Goal: Information Seeking & Learning: Check status

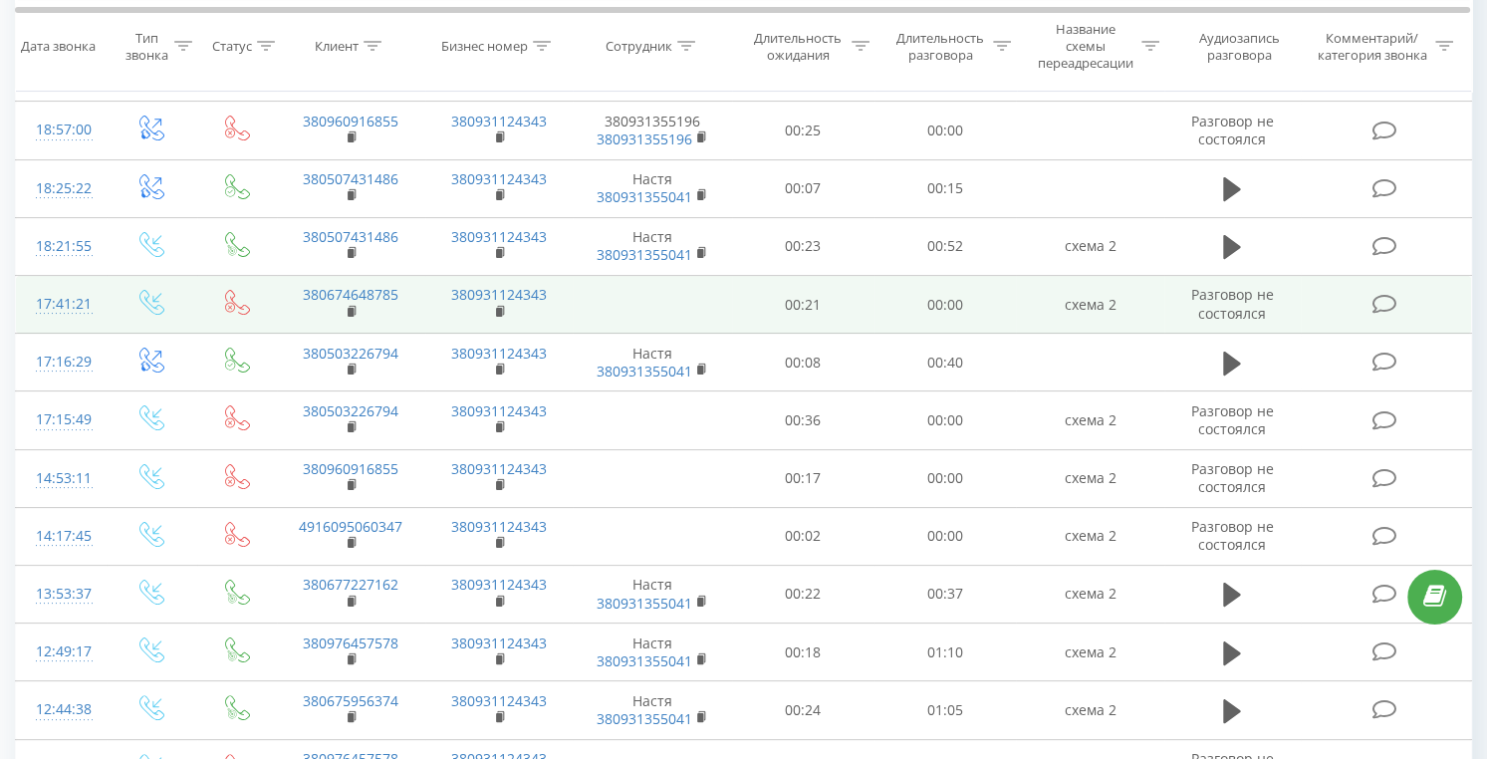
scroll to position [299, 0]
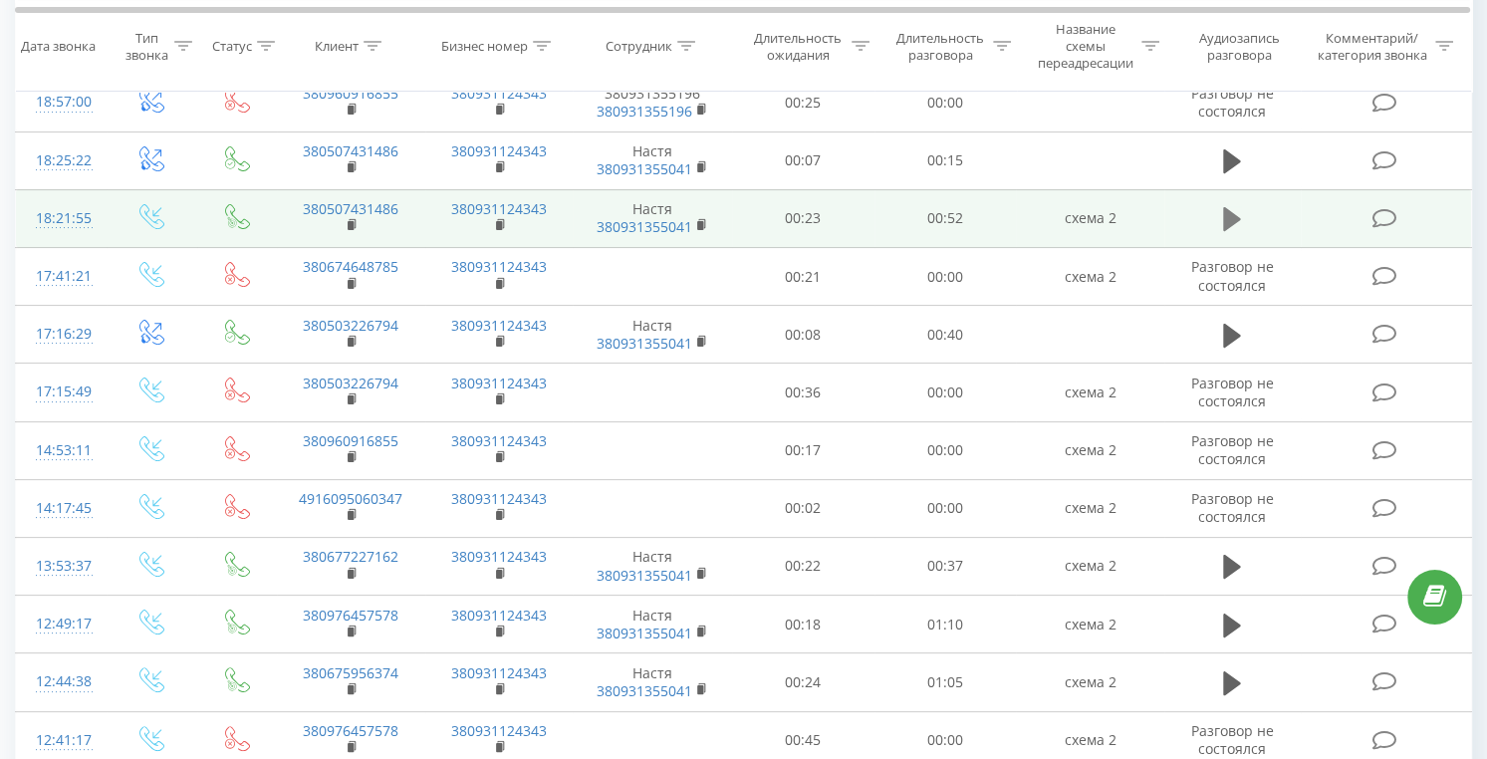
click at [1223, 220] on icon at bounding box center [1232, 219] width 18 height 28
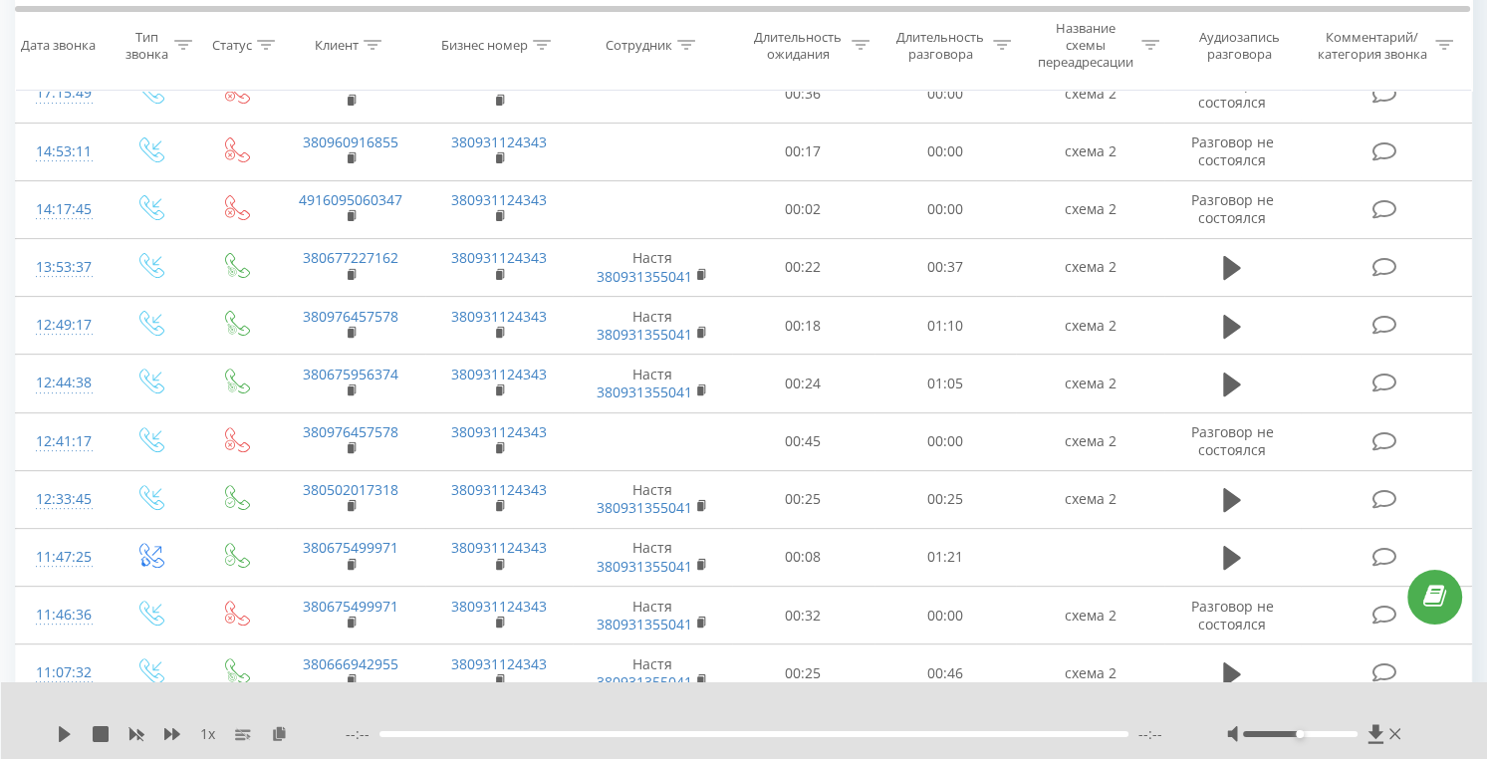
scroll to position [797, 0]
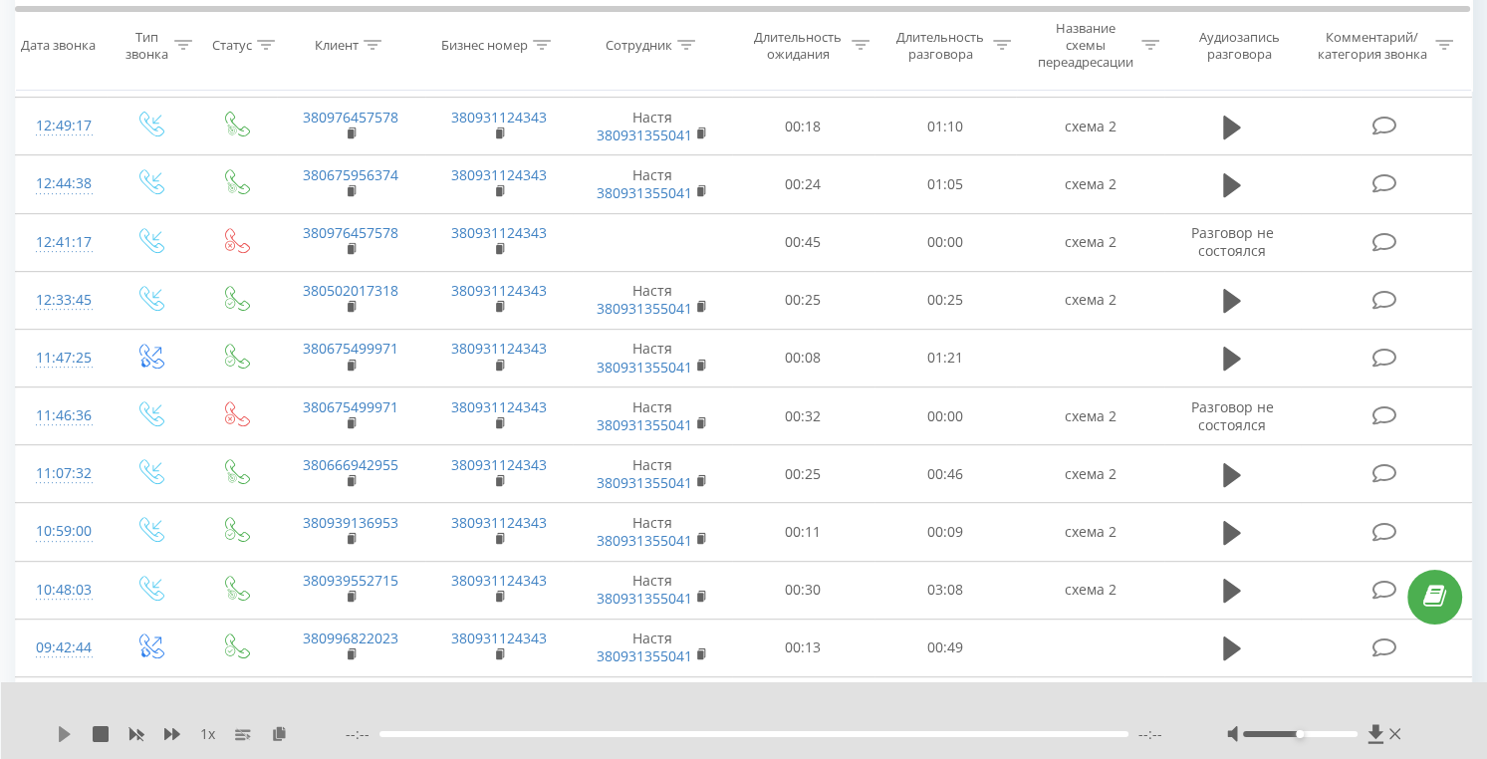
click at [60, 698] on icon at bounding box center [65, 734] width 12 height 16
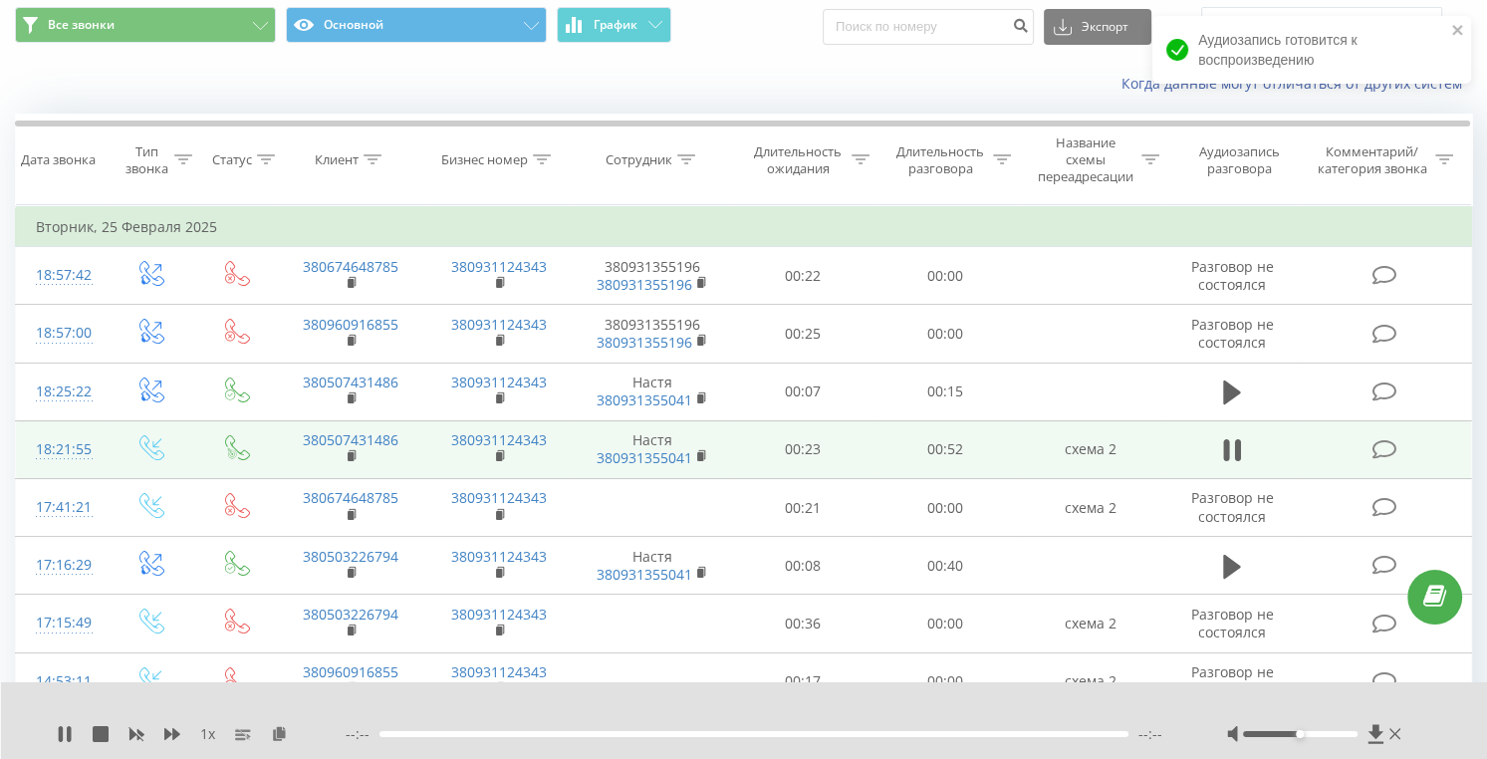
scroll to position [0, 0]
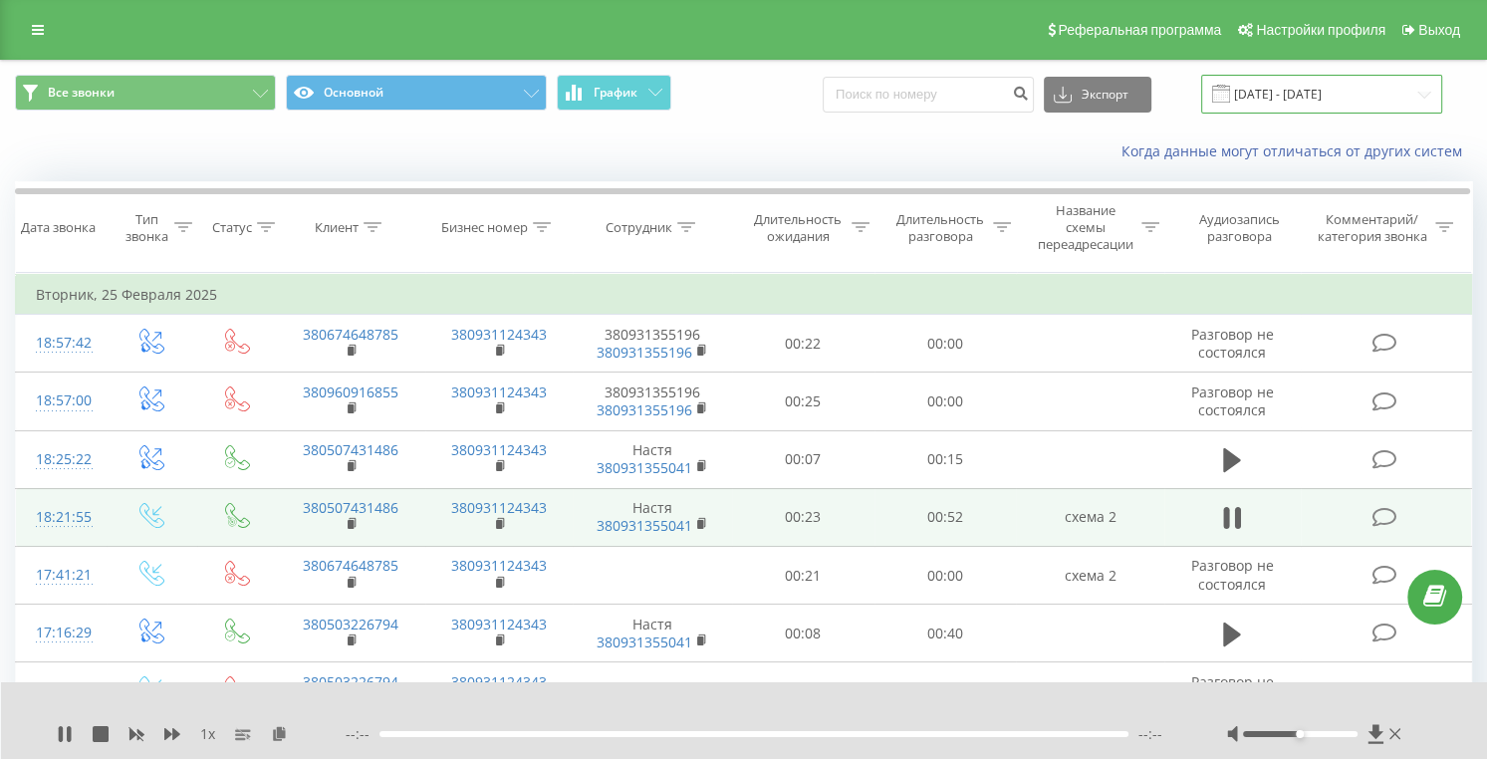
click at [1315, 95] on input "25.01.2025 - 25.02.2025" at bounding box center [1321, 94] width 241 height 39
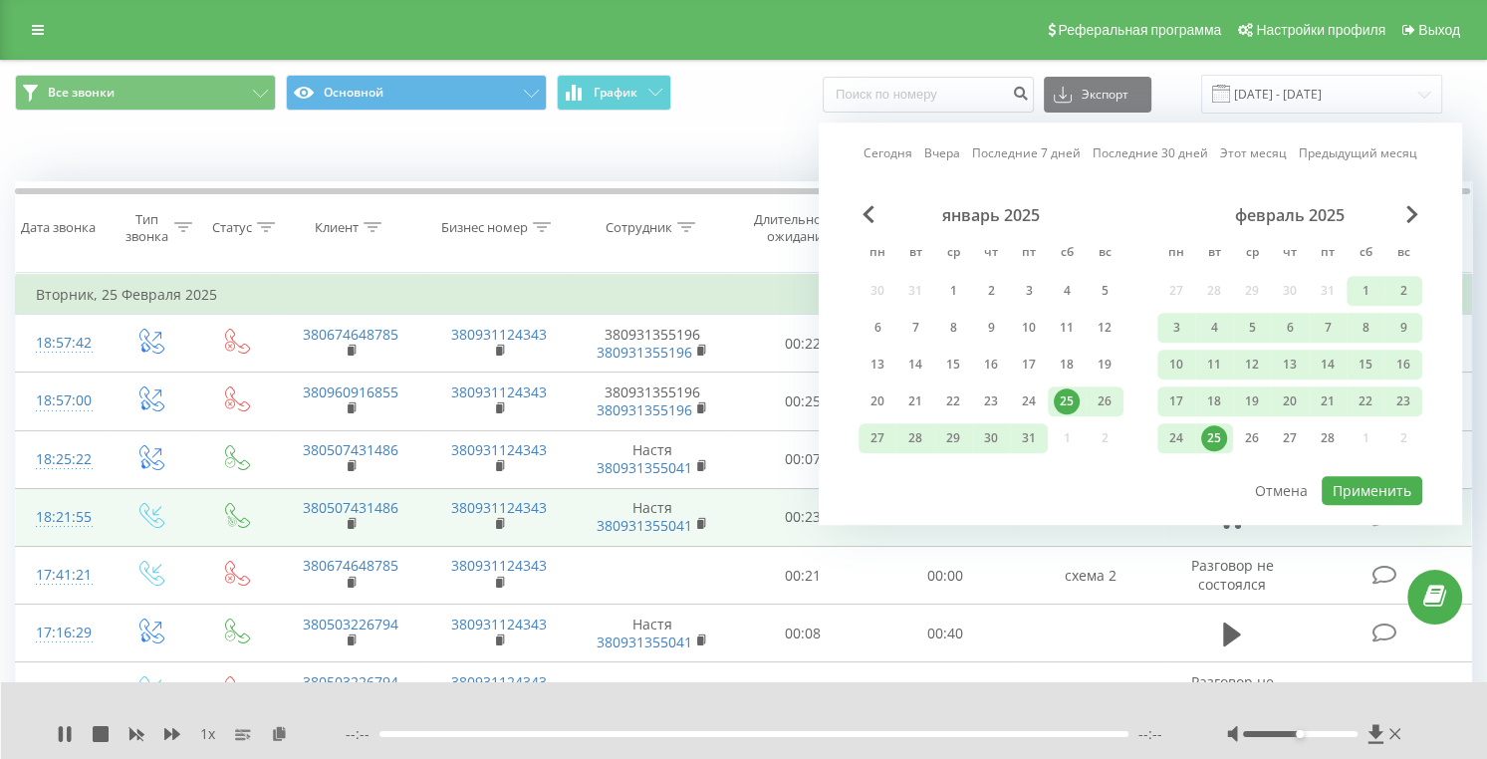
click at [1402, 205] on div "февраль 2025" at bounding box center [1289, 215] width 265 height 20
click at [1409, 214] on span "Next Month" at bounding box center [1412, 214] width 12 height 18
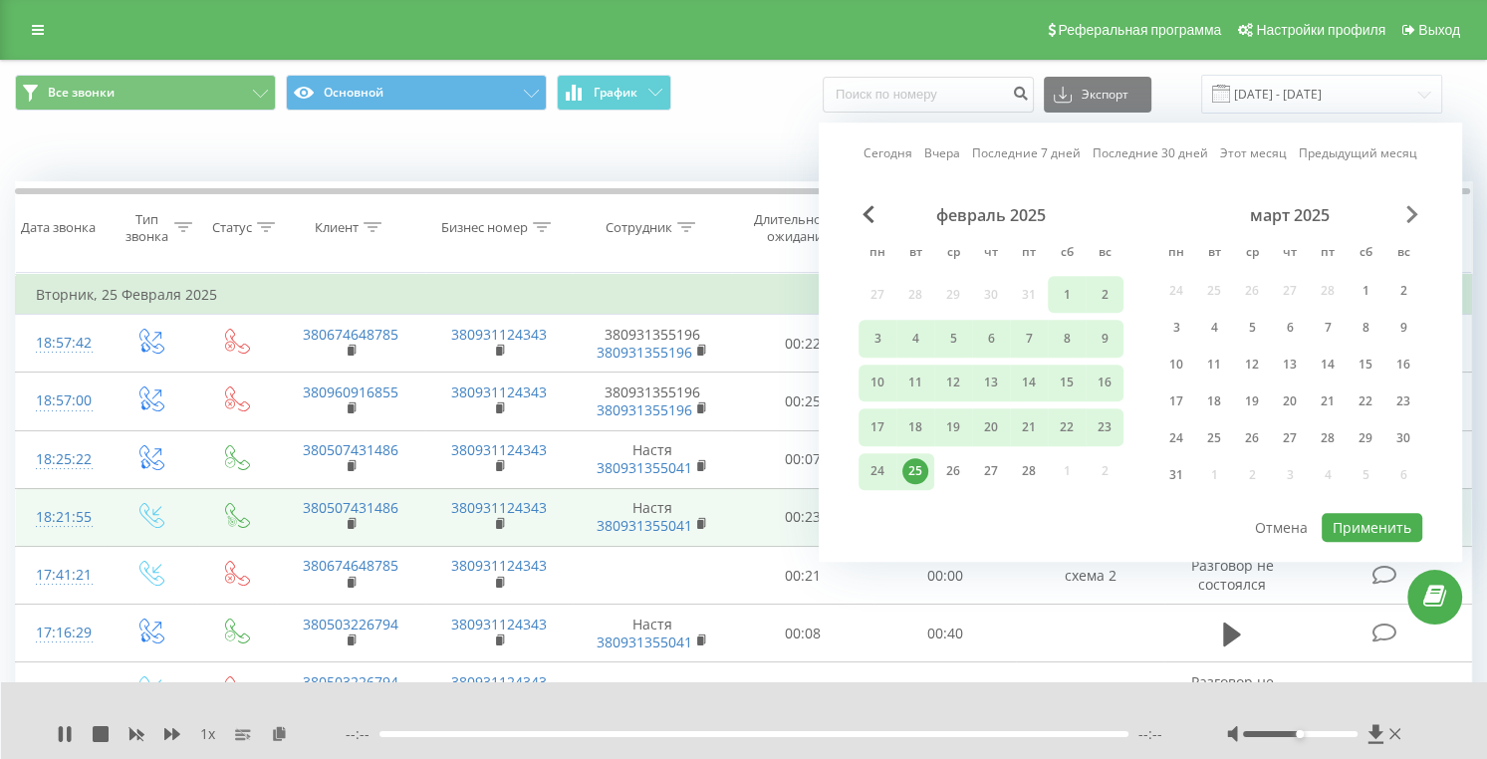
click at [1411, 214] on span "Next Month" at bounding box center [1412, 214] width 12 height 18
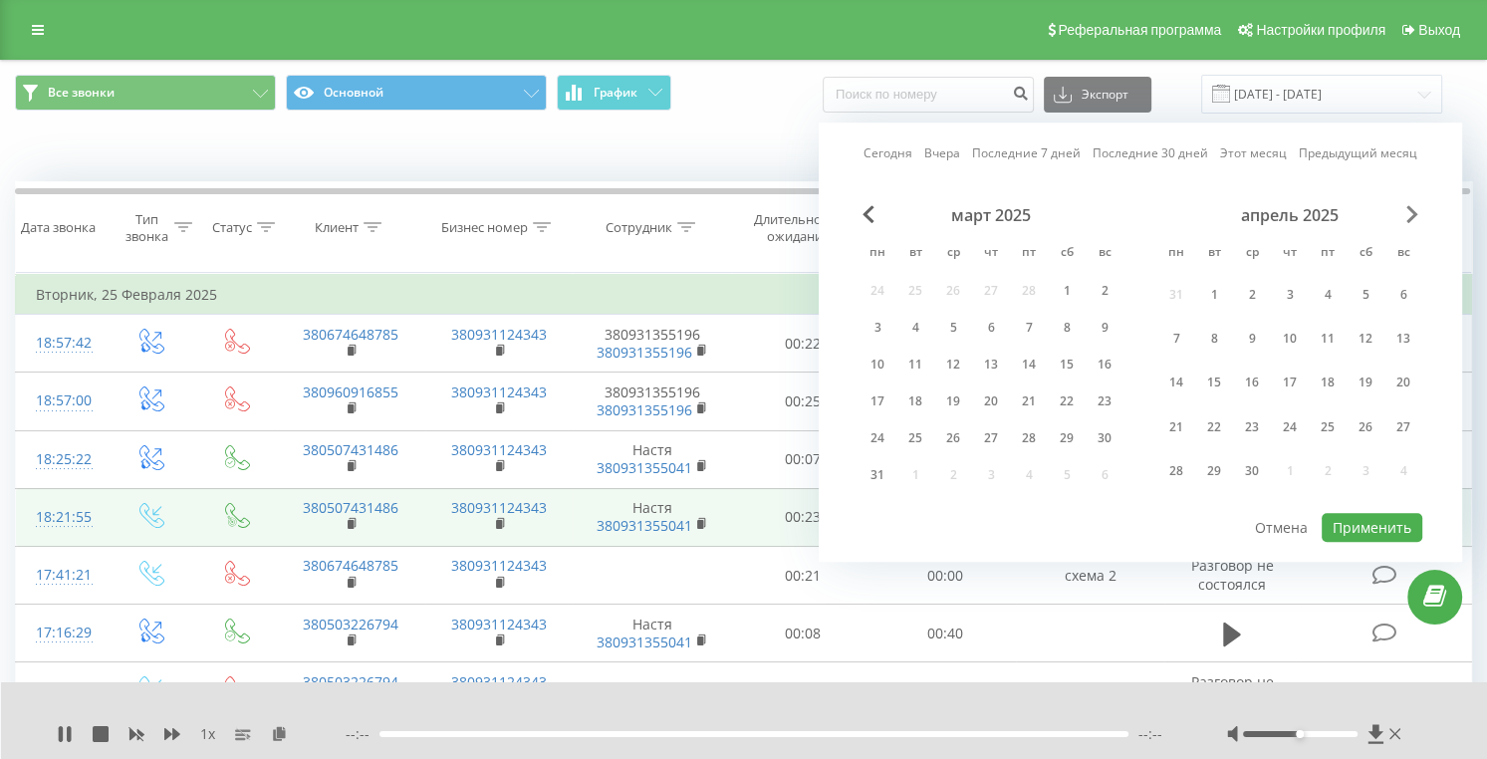
click at [1411, 214] on span "Next Month" at bounding box center [1412, 214] width 12 height 18
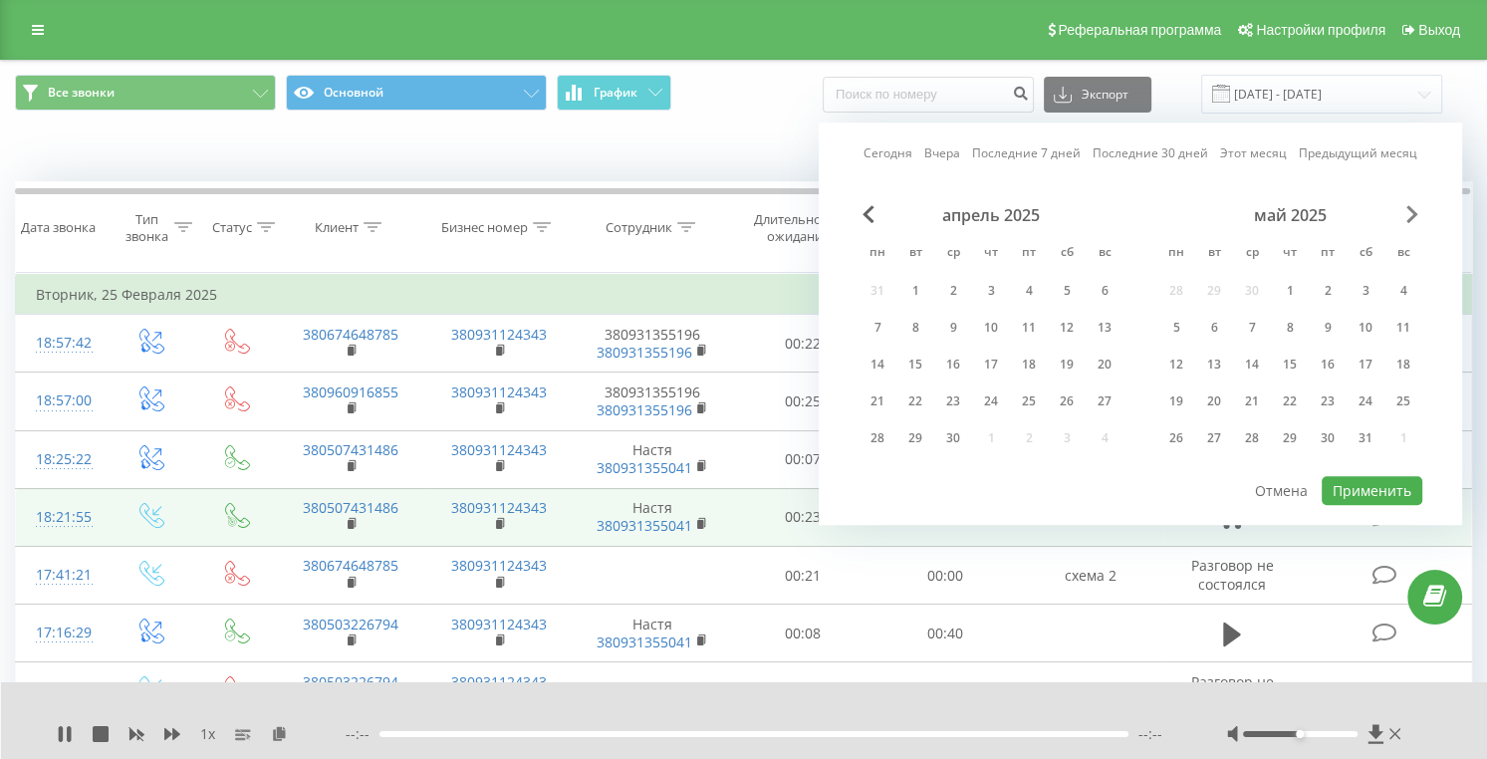
click at [1411, 214] on span "Next Month" at bounding box center [1412, 214] width 12 height 18
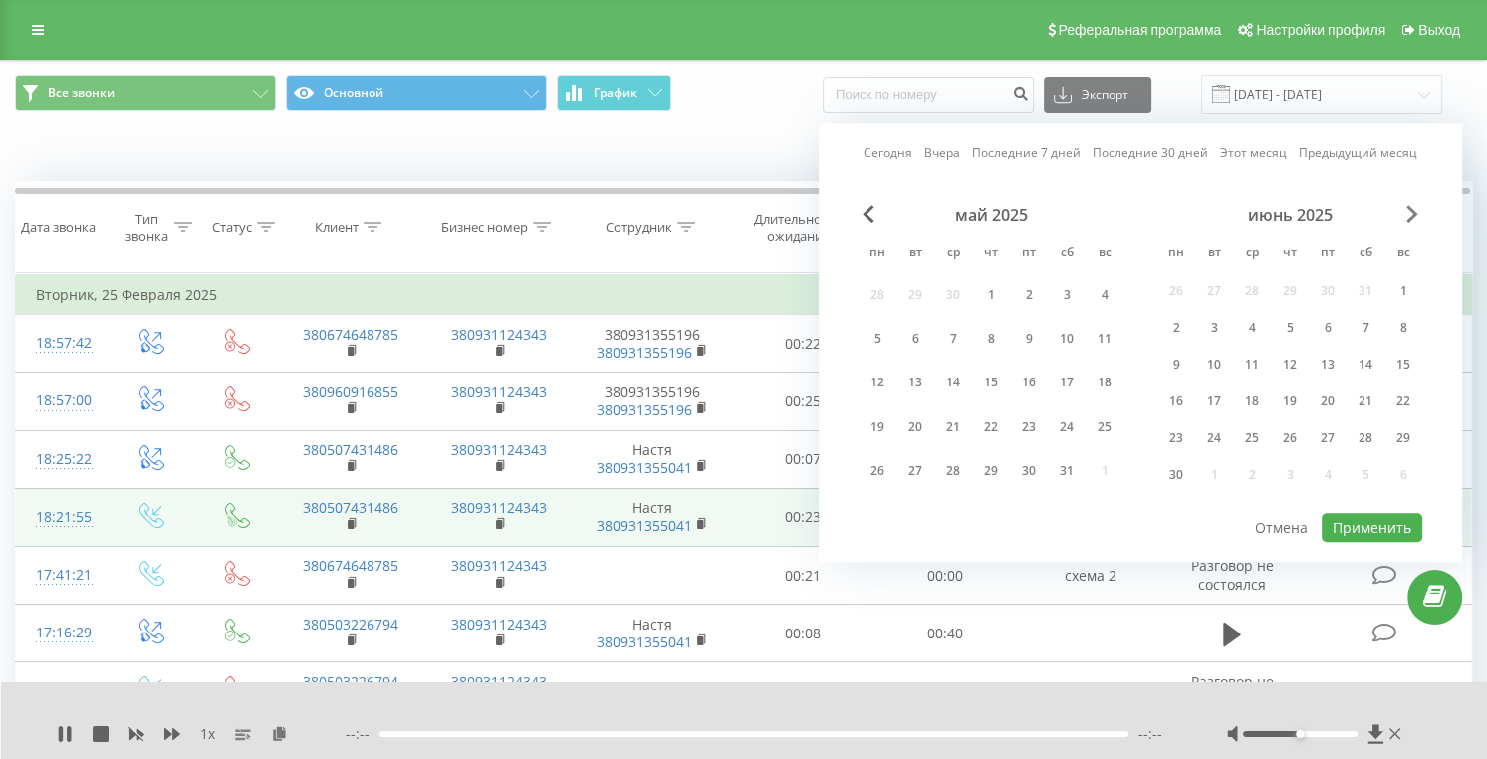
click at [1411, 214] on span "Next Month" at bounding box center [1412, 214] width 12 height 18
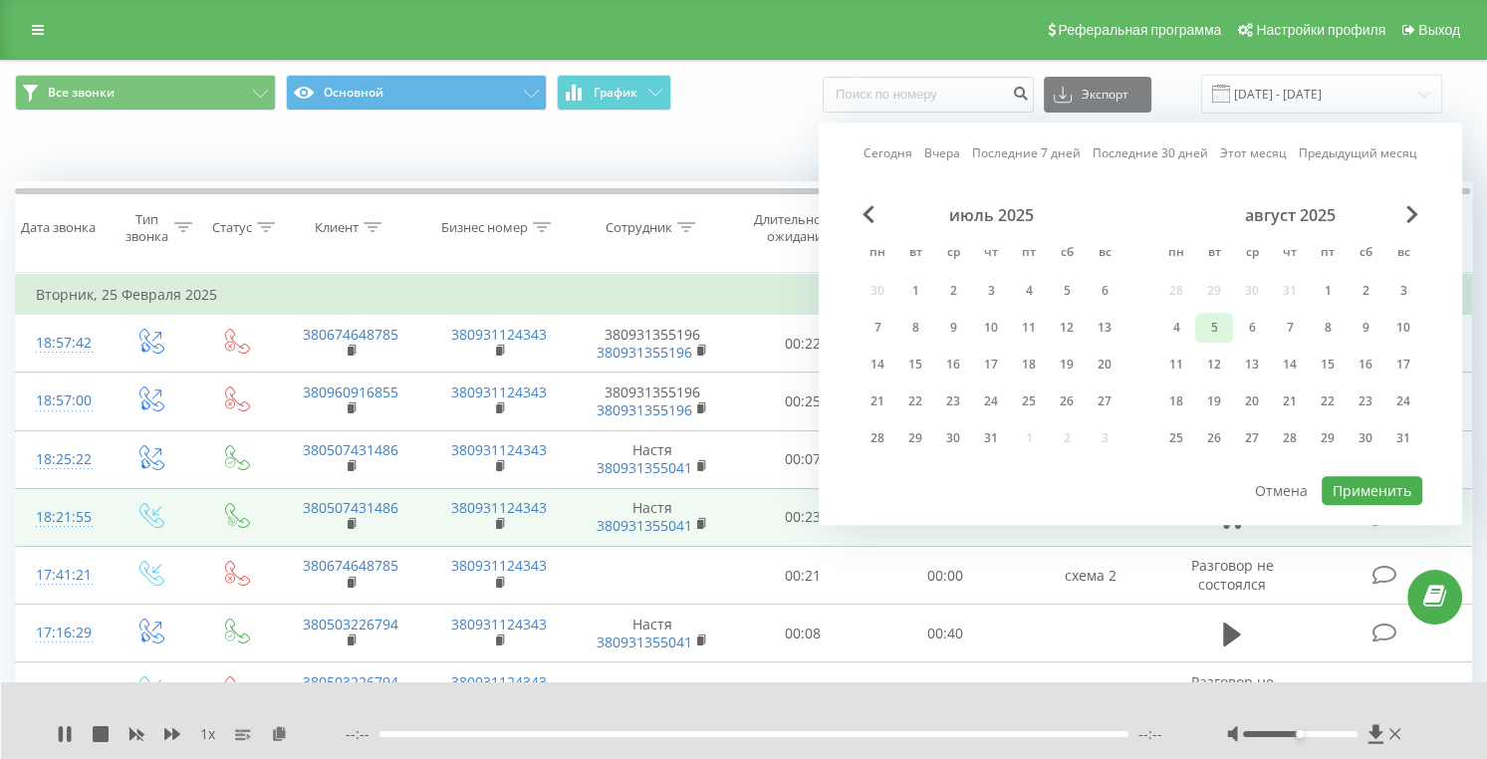
click at [1221, 328] on div "5" at bounding box center [1214, 328] width 26 height 26
click at [1351, 491] on button "Применить" at bounding box center [1371, 490] width 101 height 29
type input "05.08.2025 - 05.08.2025"
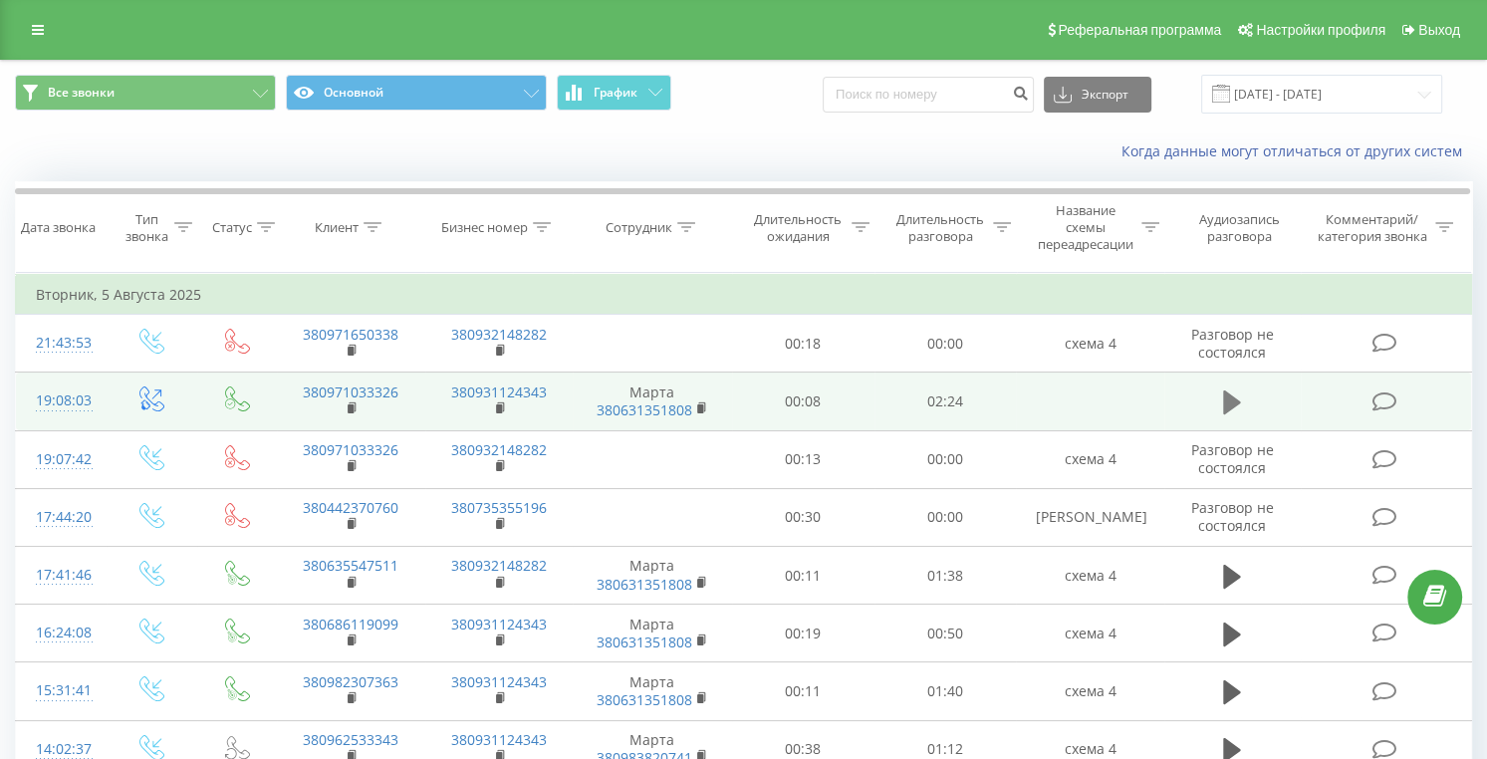
click at [1232, 403] on icon at bounding box center [1232, 402] width 18 height 24
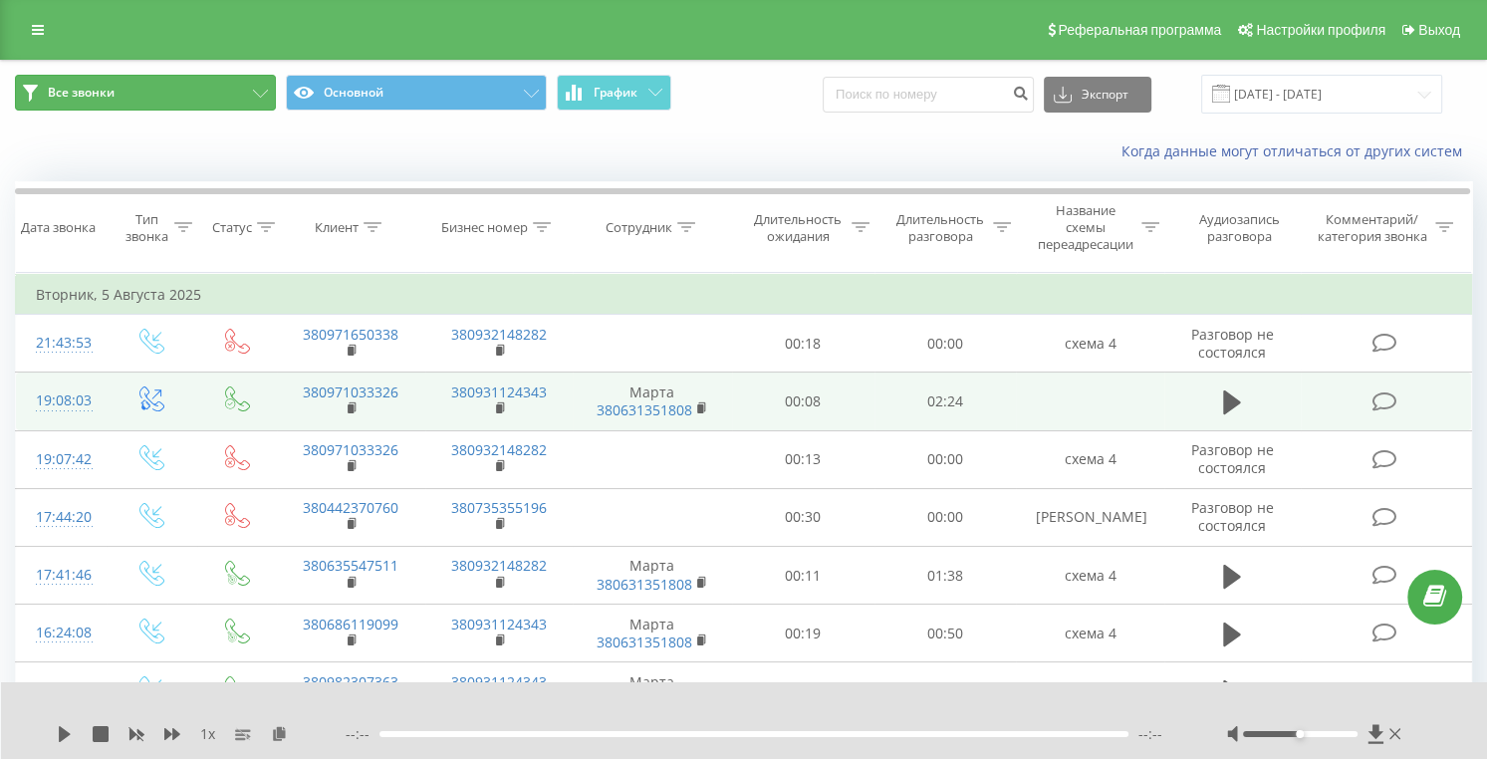
click at [163, 89] on button "Все звонки" at bounding box center [145, 93] width 261 height 36
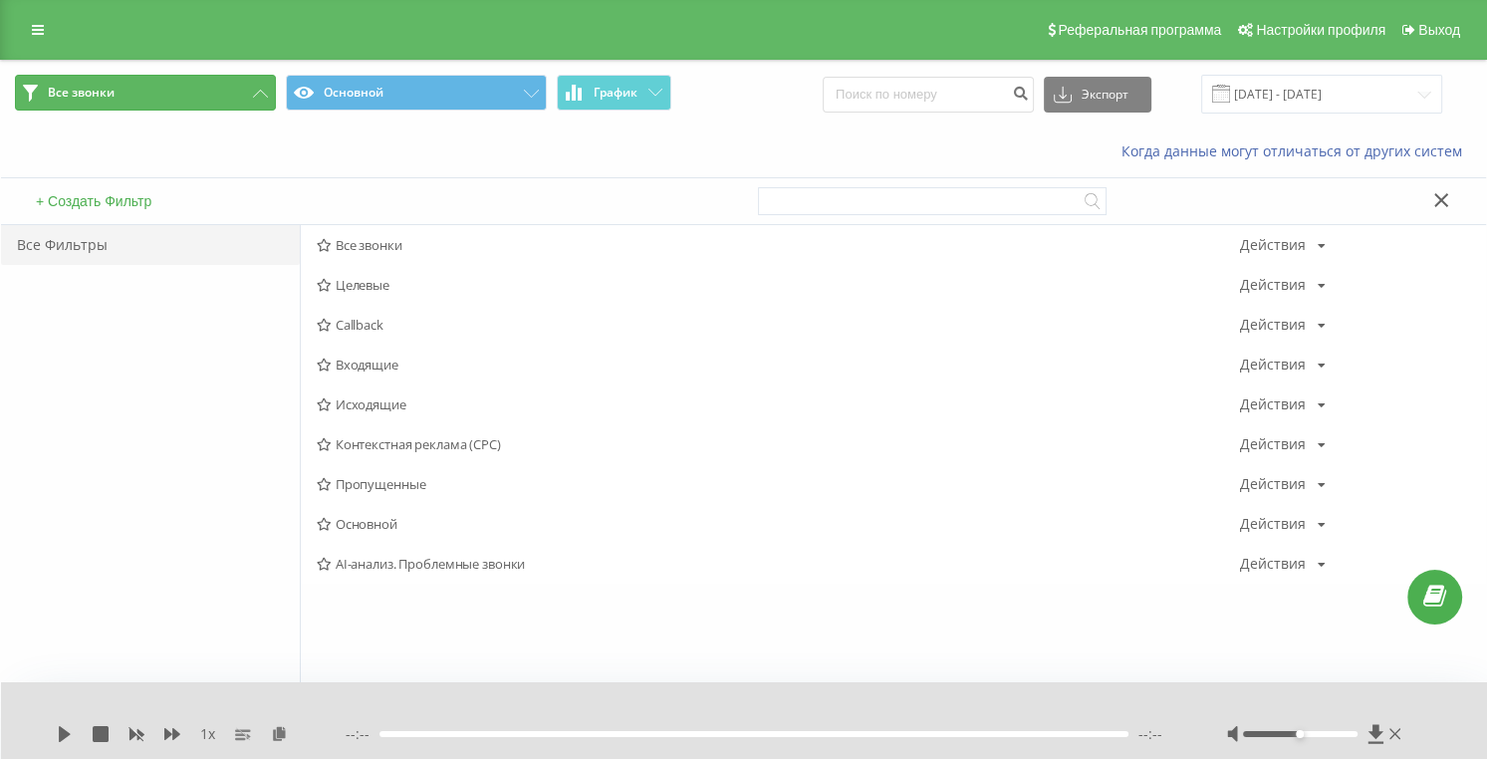
click at [163, 89] on button "Все звонки" at bounding box center [145, 93] width 261 height 36
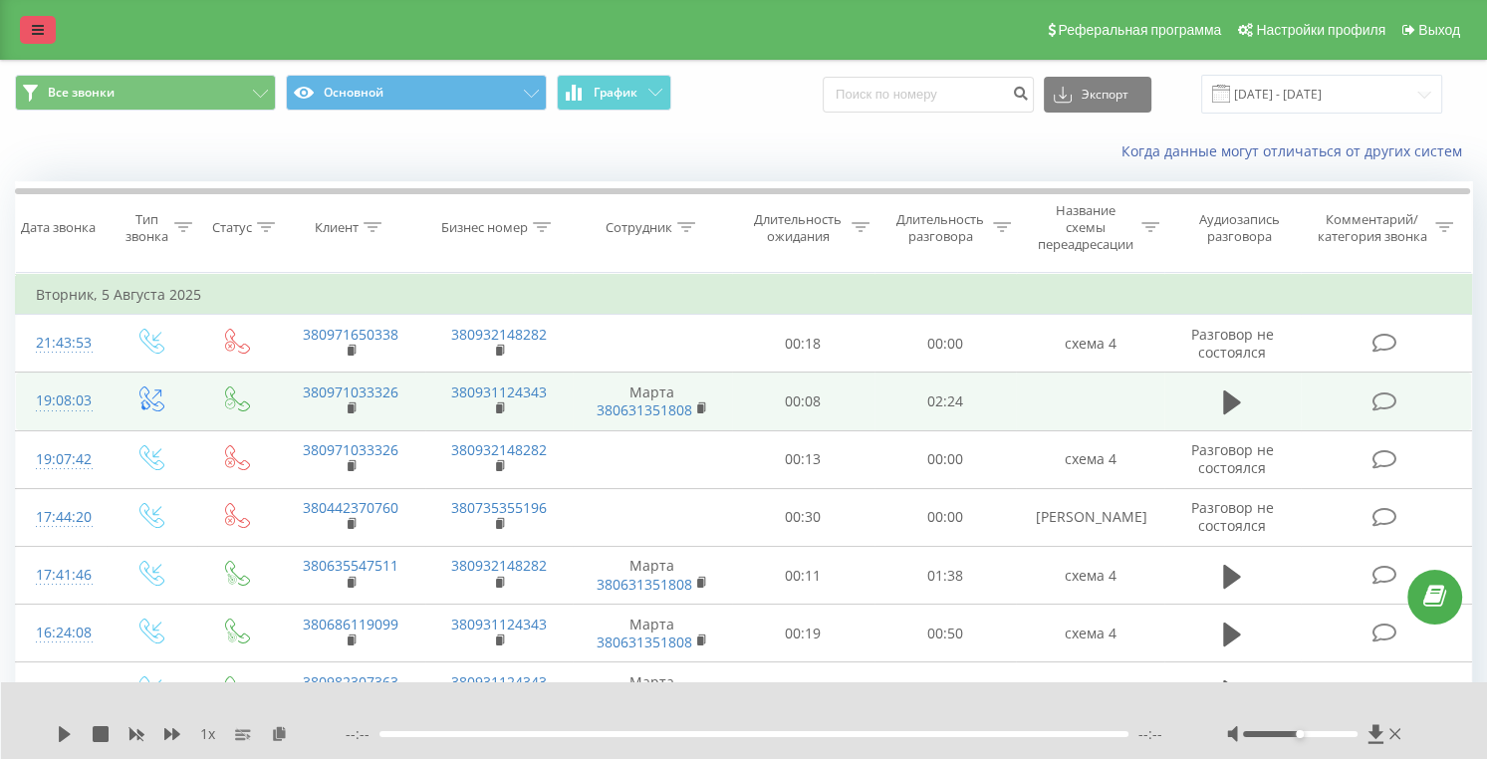
click at [32, 16] on link at bounding box center [38, 30] width 36 height 28
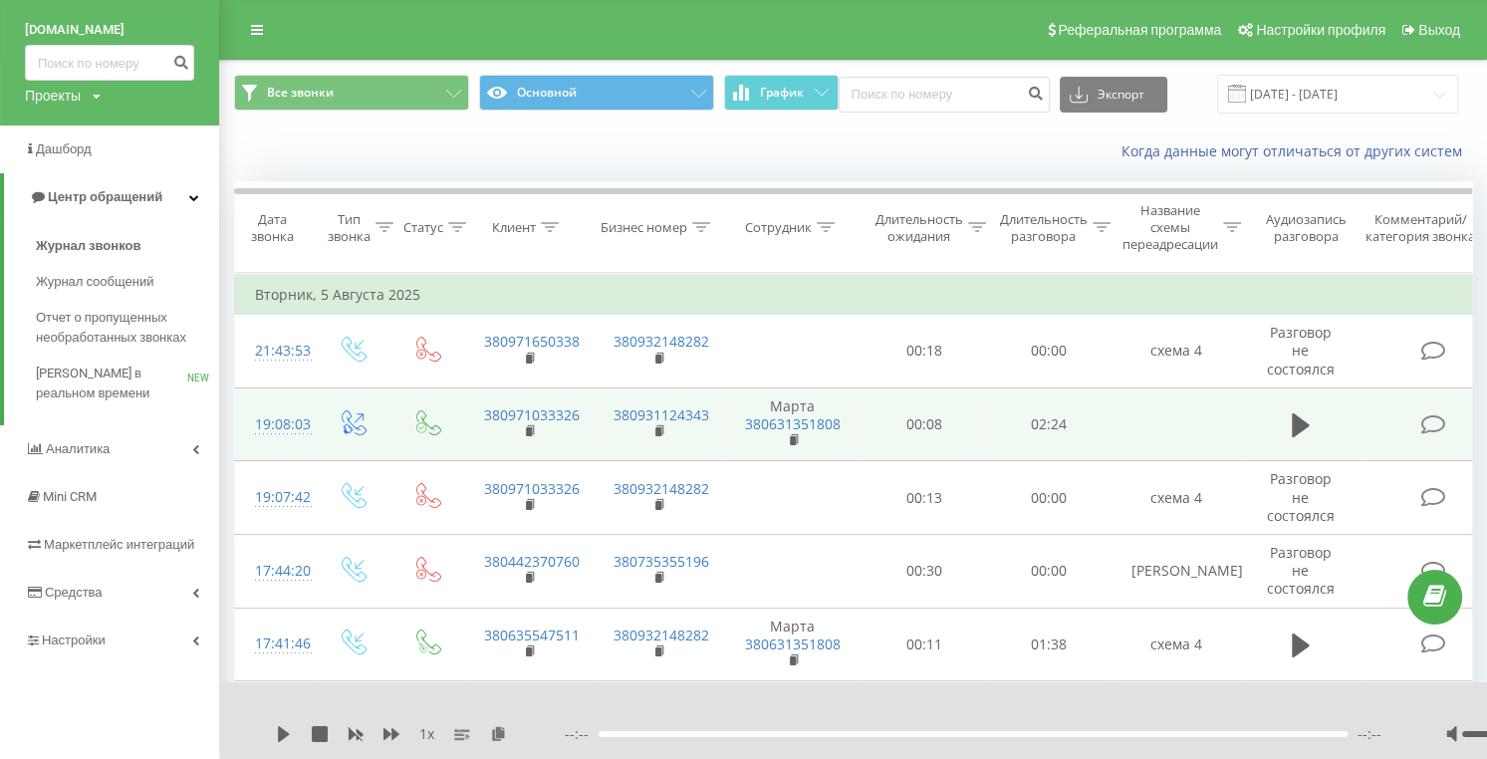
click at [397, 159] on div "Когда данные могут отличаться от других систем" at bounding box center [853, 151] width 1266 height 48
click at [247, 29] on link at bounding box center [257, 30] width 36 height 28
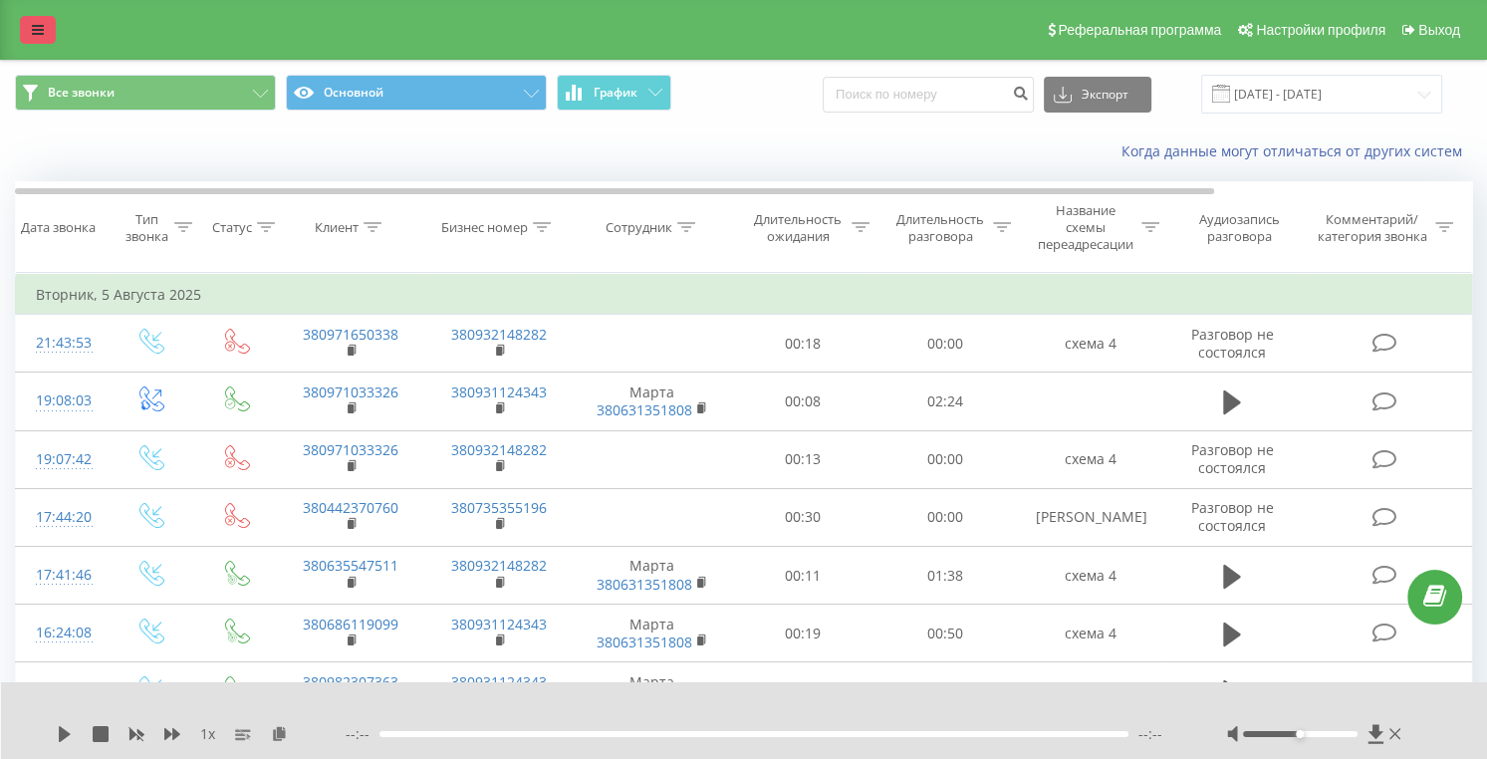
click at [47, 33] on link at bounding box center [38, 30] width 36 height 28
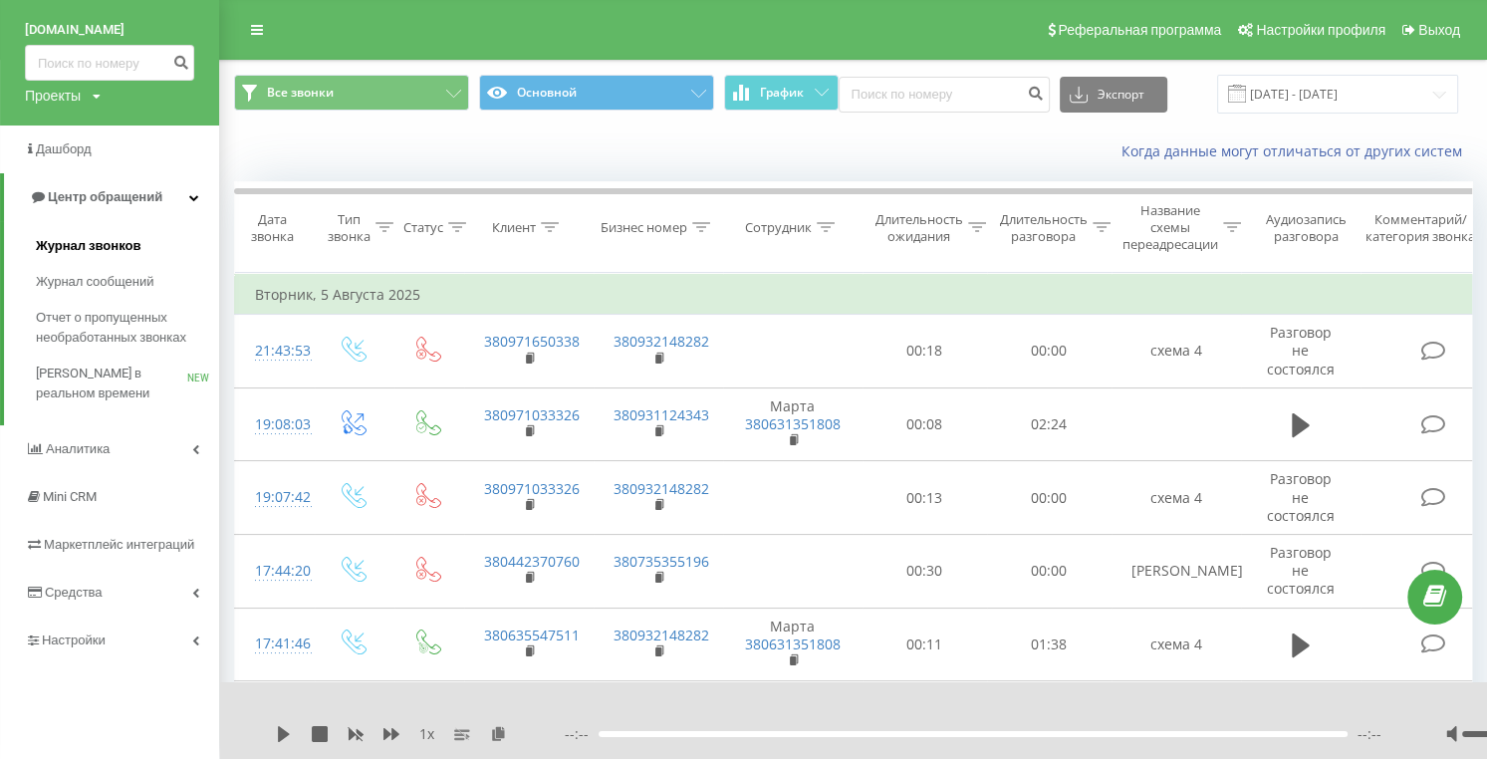
click at [99, 246] on span "Журнал звонков" at bounding box center [88, 246] width 105 height 20
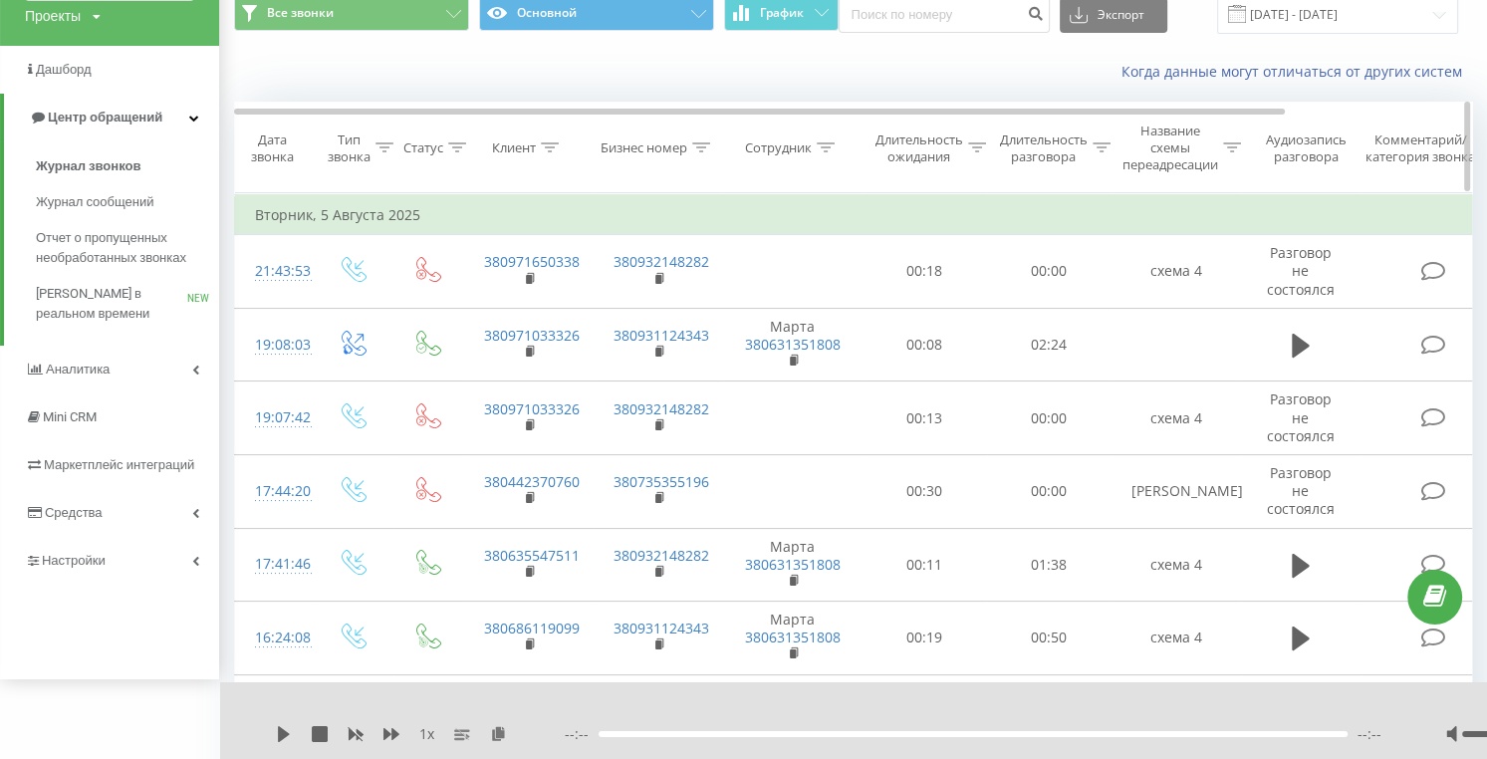
scroll to position [100, 0]
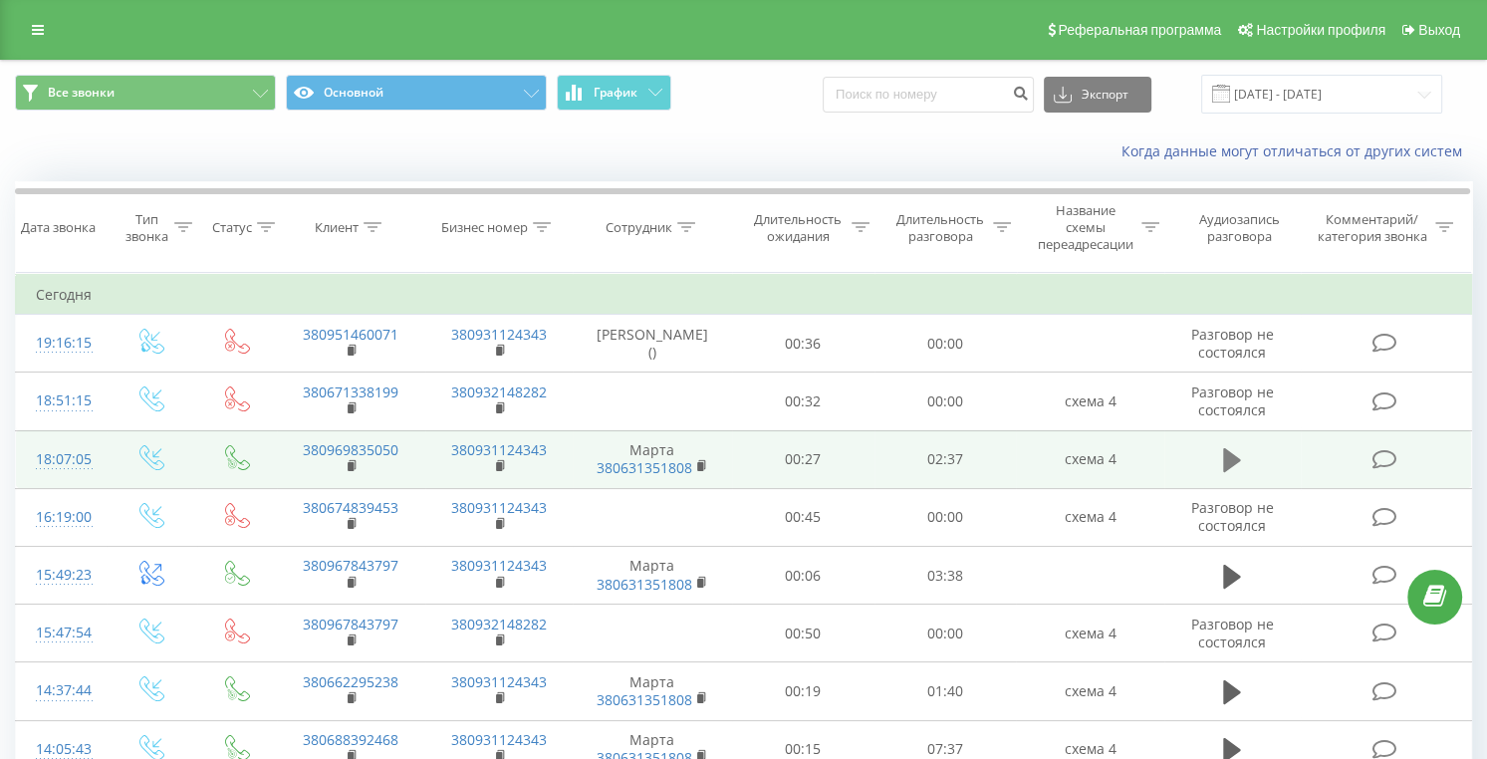
click at [1230, 463] on icon at bounding box center [1232, 460] width 18 height 24
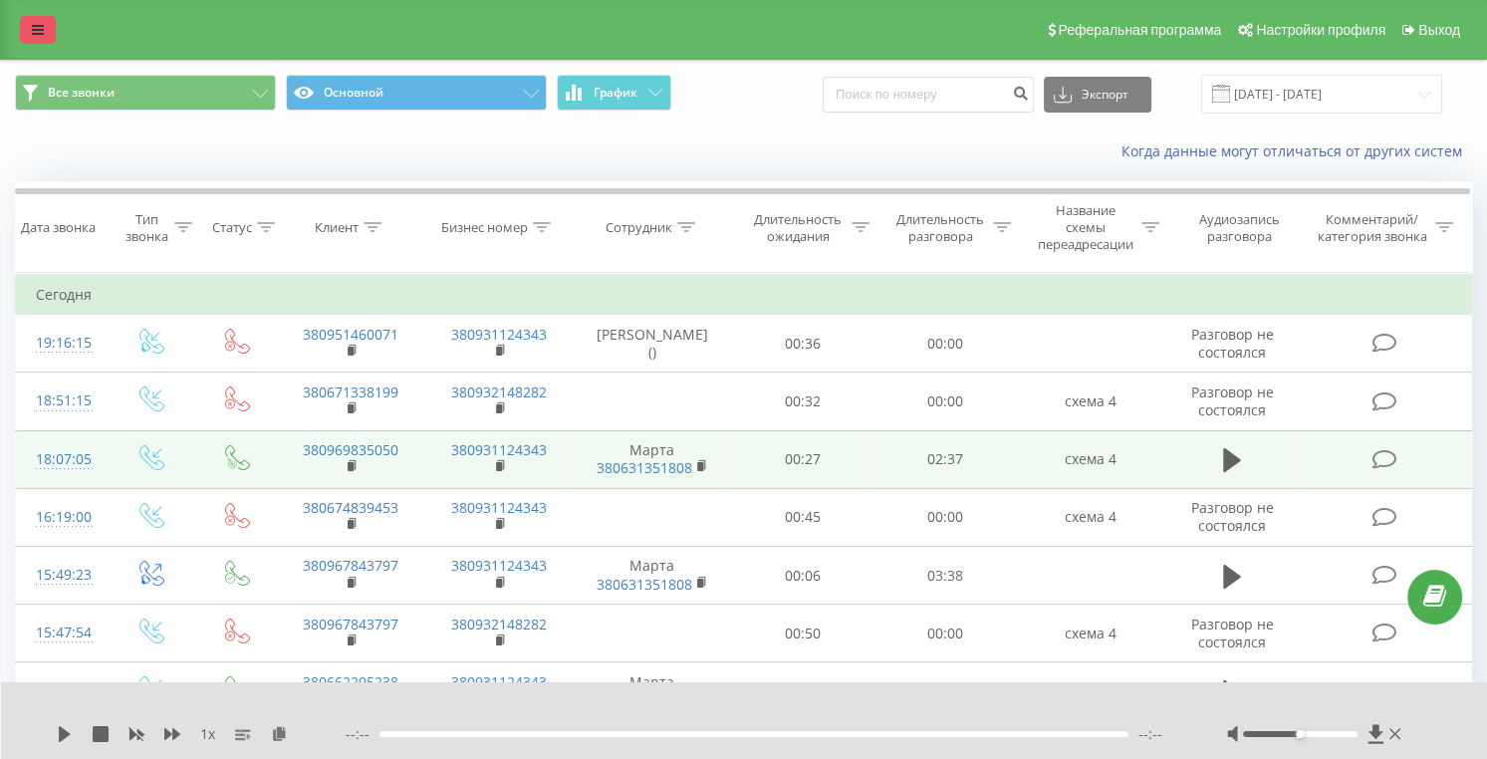
click at [55, 37] on link at bounding box center [38, 30] width 36 height 28
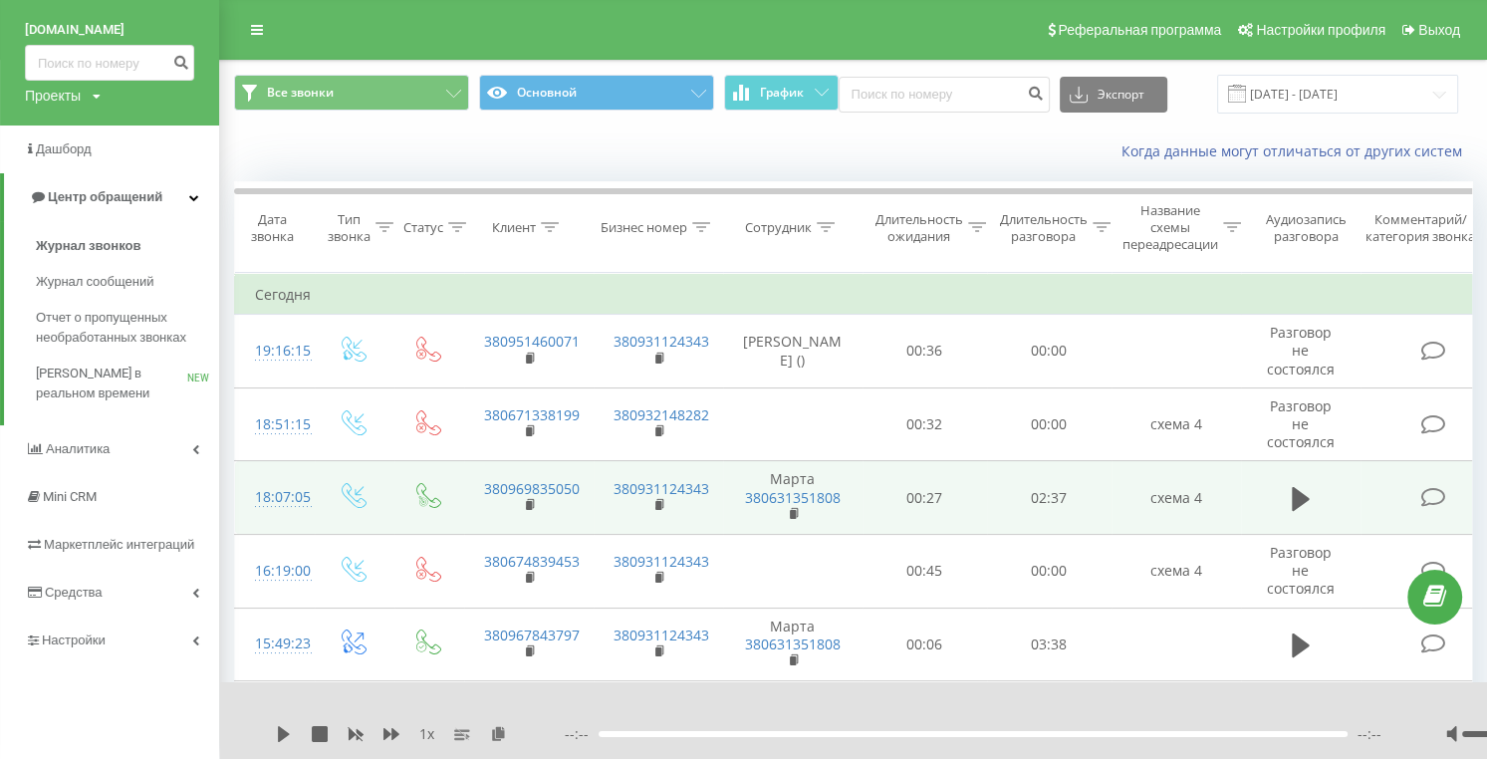
click at [362, 26] on div "Реферальная программа Настройки профиля Выход" at bounding box center [743, 30] width 1487 height 60
click at [255, 23] on icon at bounding box center [257, 30] width 12 height 14
